Goal: Check status: Check status

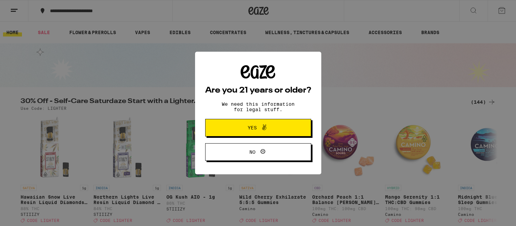
click at [283, 131] on button "Yes" at bounding box center [258, 128] width 106 height 18
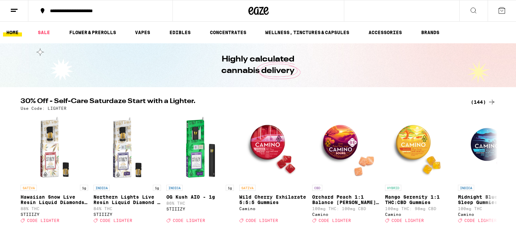
click at [500, 8] on icon at bounding box center [502, 10] width 8 height 8
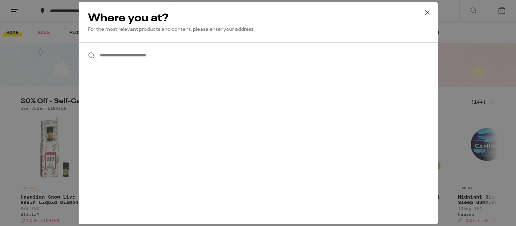
click at [430, 13] on icon at bounding box center [427, 12] width 10 height 10
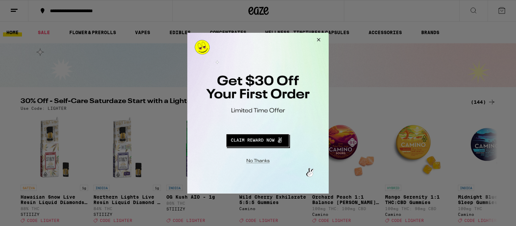
click at [13, 10] on div at bounding box center [258, 113] width 516 height 226
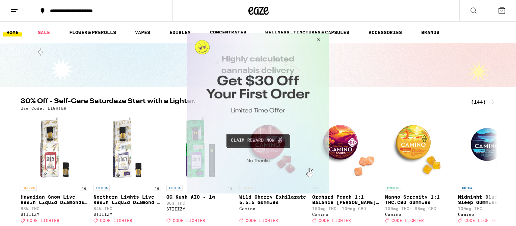
click at [318, 37] on button "Close Modal" at bounding box center [317, 40] width 18 height 16
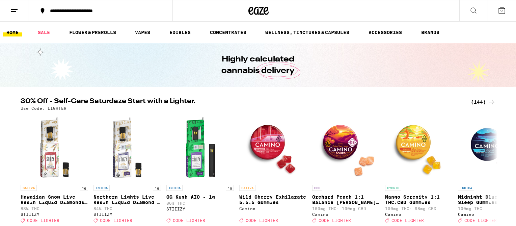
click at [15, 11] on line at bounding box center [13, 11] width 5 height 0
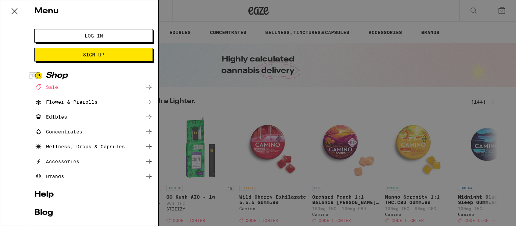
click at [109, 34] on span "Log In" at bounding box center [94, 35] width 64 height 5
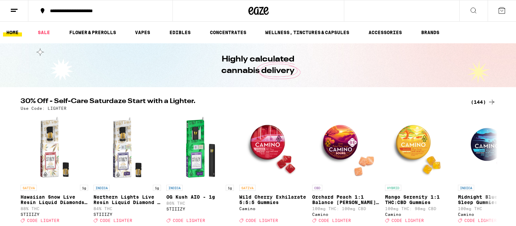
click at [19, 9] on button at bounding box center [14, 10] width 28 height 21
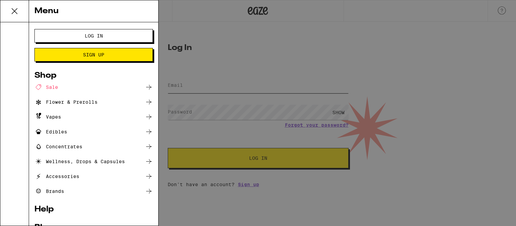
type input "alec.l@sbcglobal.net"
click at [293, 43] on div "Menu Log In Sign Up Shop Sale Flower & Prerolls Vapes Edibles Concentrates Well…" at bounding box center [258, 113] width 516 height 226
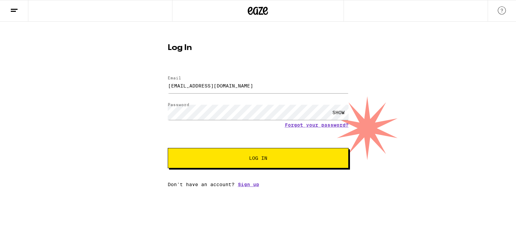
click at [285, 160] on span "Log In" at bounding box center [258, 158] width 126 height 5
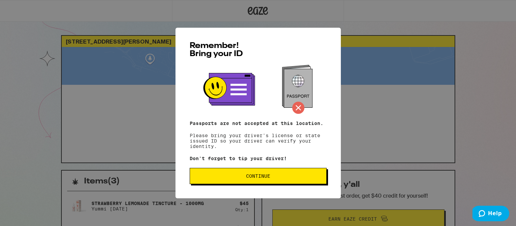
click at [269, 182] on button "Continue" at bounding box center [258, 176] width 137 height 16
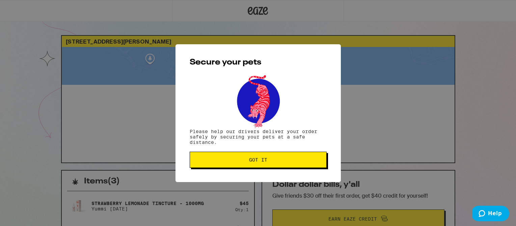
click at [268, 158] on button "Got it" at bounding box center [258, 160] width 137 height 16
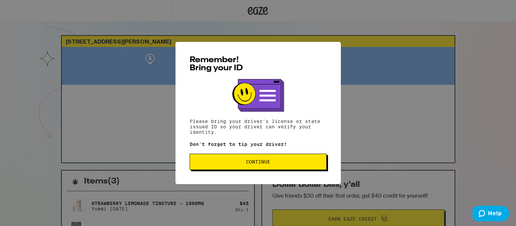
click at [268, 164] on span "Continue" at bounding box center [258, 161] width 24 height 5
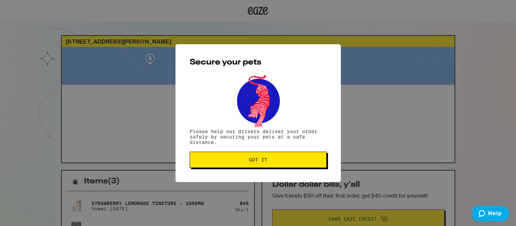
click at [268, 165] on button "Got it" at bounding box center [258, 160] width 137 height 16
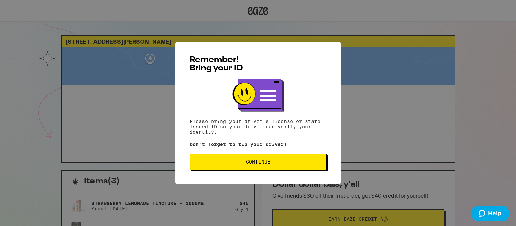
click at [237, 162] on span "Continue" at bounding box center [258, 161] width 126 height 5
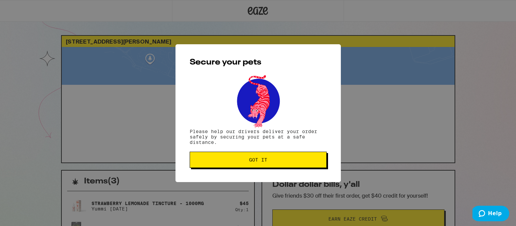
click at [237, 162] on span "Got it" at bounding box center [258, 159] width 126 height 5
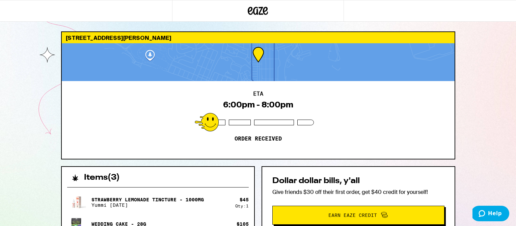
scroll to position [3, 0]
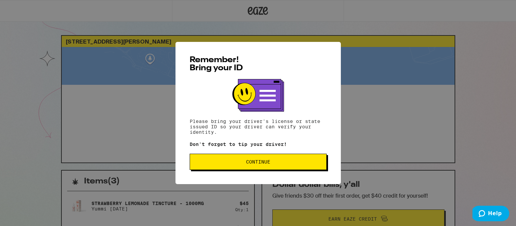
click at [294, 160] on button "Continue" at bounding box center [258, 162] width 137 height 16
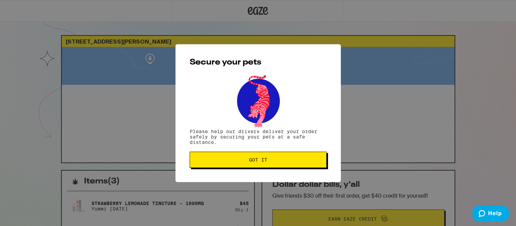
click at [294, 161] on span "Got it" at bounding box center [258, 159] width 126 height 5
